Goal: Information Seeking & Learning: Learn about a topic

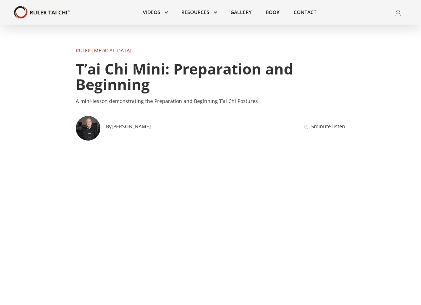
type input "**********"
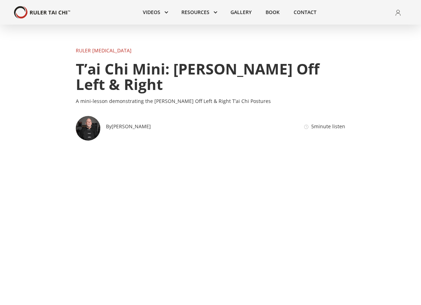
type input "**********"
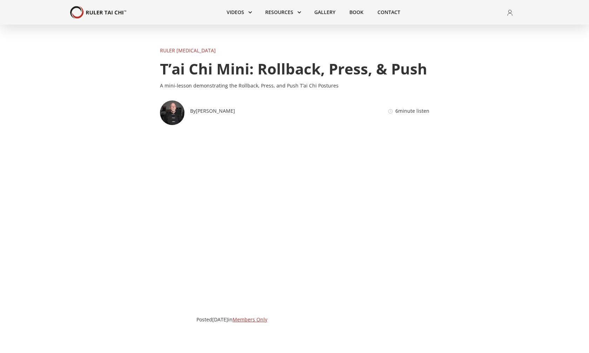
type input "**********"
